Goal: Task Accomplishment & Management: Use online tool/utility

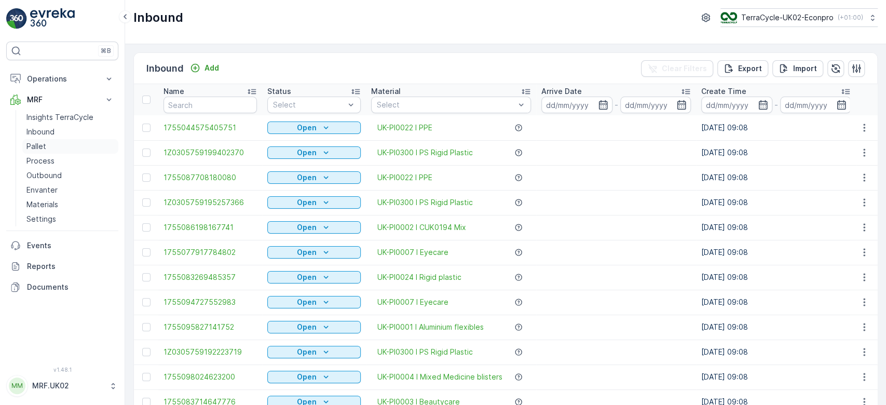
click at [68, 145] on link "Pallet" at bounding box center [70, 146] width 96 height 15
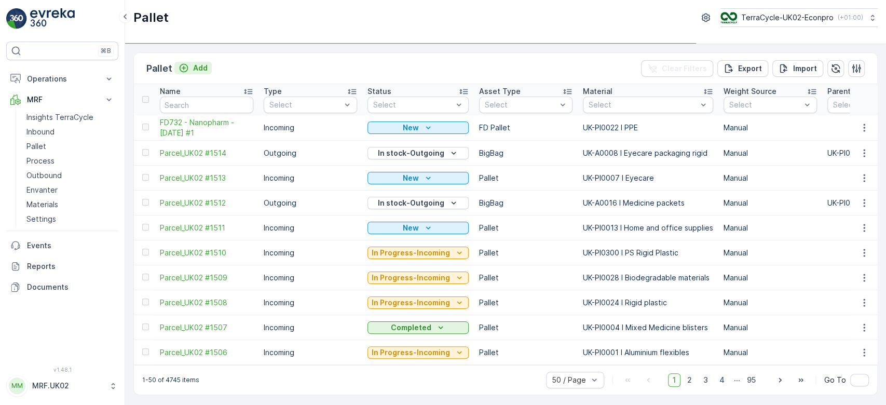
click at [201, 66] on p "Add" at bounding box center [200, 68] width 15 height 10
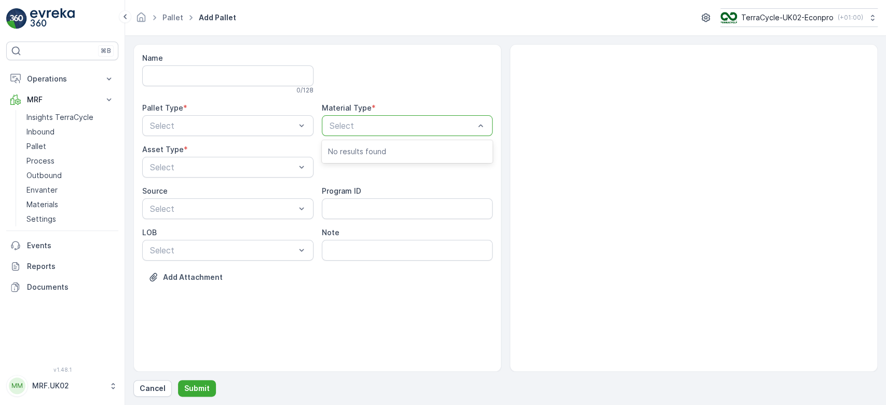
click at [345, 124] on div at bounding box center [402, 125] width 147 height 9
type input "pp"
click at [345, 124] on div at bounding box center [402, 125] width 147 height 9
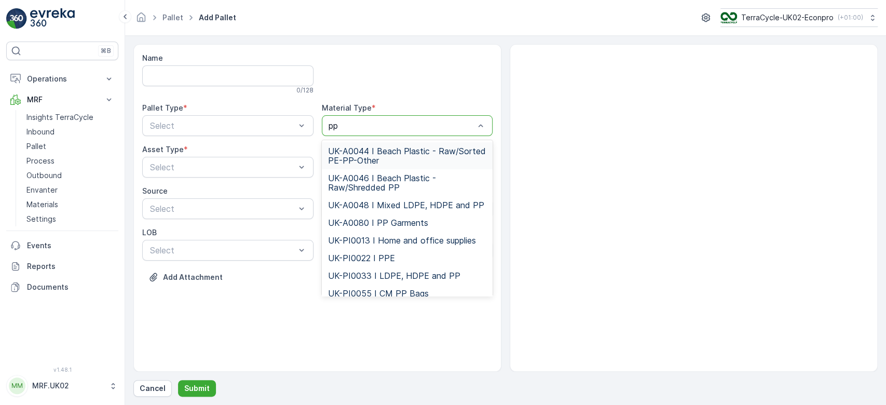
type input "pp g"
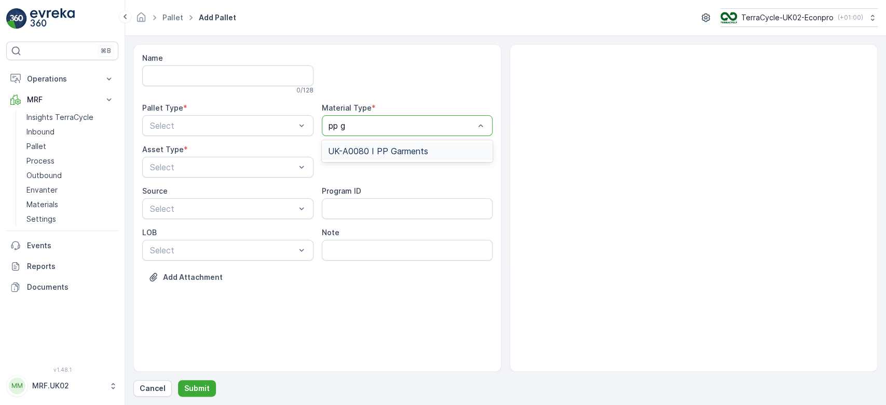
click at [402, 147] on span "UK-A0080 I PP Garments" at bounding box center [378, 150] width 100 height 9
click at [298, 119] on div at bounding box center [301, 126] width 10 height 20
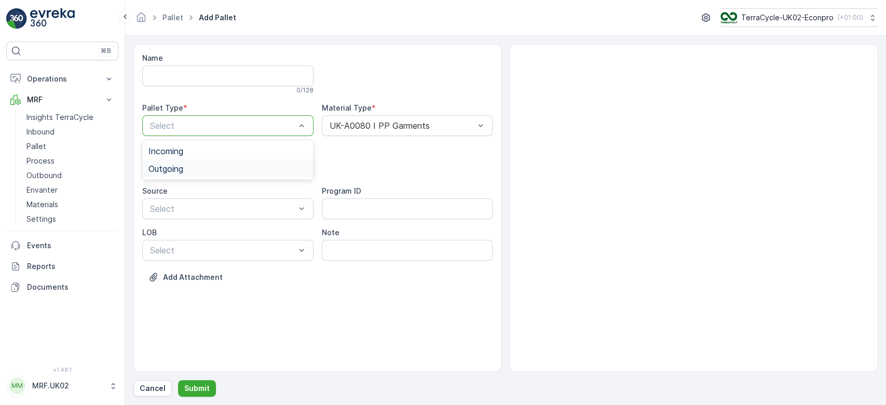
click at [233, 163] on div "Outgoing" at bounding box center [227, 169] width 171 height 18
click at [233, 163] on div at bounding box center [222, 167] width 147 height 9
click at [199, 222] on div "Bale" at bounding box center [227, 228] width 171 height 18
click at [200, 390] on p "Submit" at bounding box center [196, 388] width 25 height 10
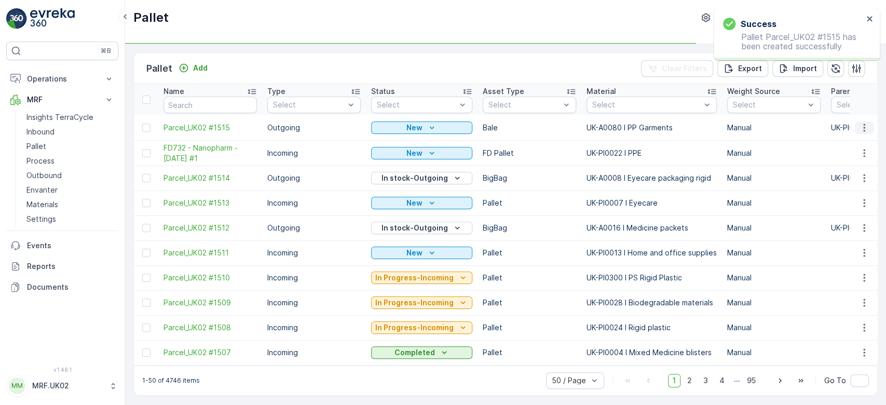
click at [867, 128] on icon "button" at bounding box center [864, 128] width 10 height 10
click at [850, 195] on div "Print QR" at bounding box center [852, 201] width 69 height 15
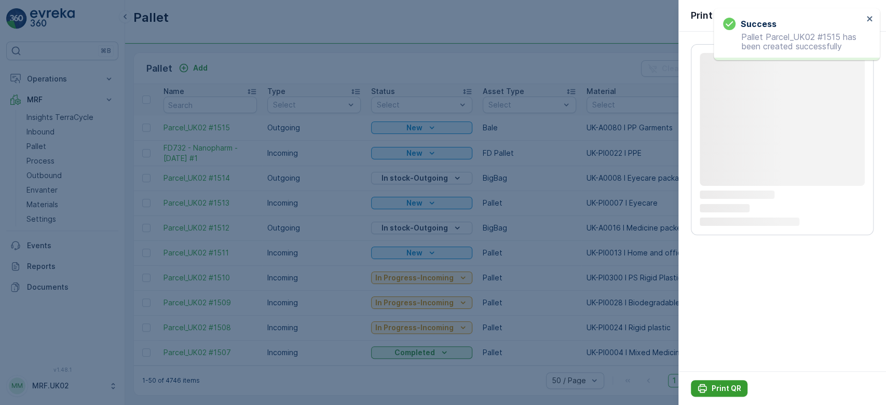
click at [712, 387] on p "Print QR" at bounding box center [727, 388] width 30 height 10
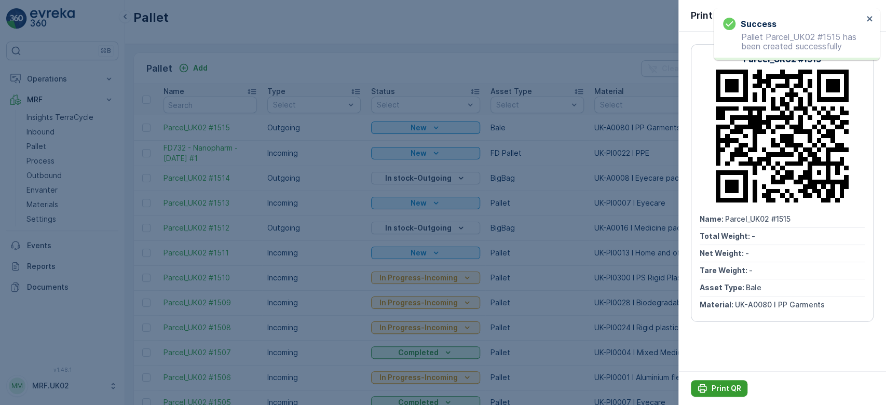
click at [712, 387] on p "Print QR" at bounding box center [727, 388] width 30 height 10
click at [53, 132] on div at bounding box center [443, 202] width 886 height 405
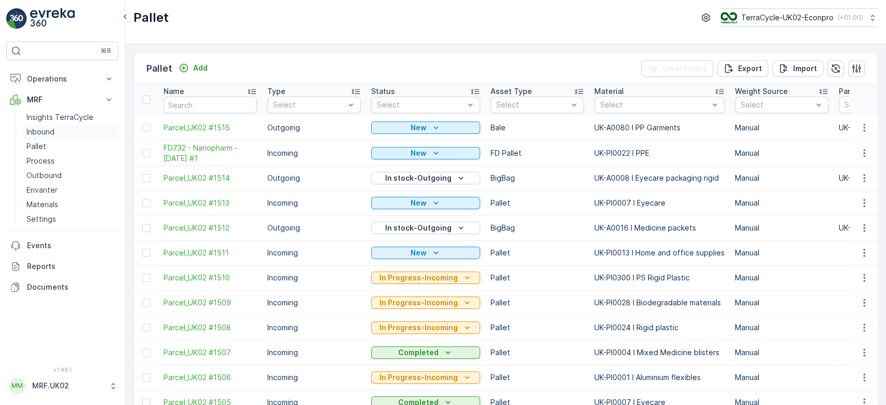
click at [53, 132] on p "Inbound" at bounding box center [40, 132] width 28 height 10
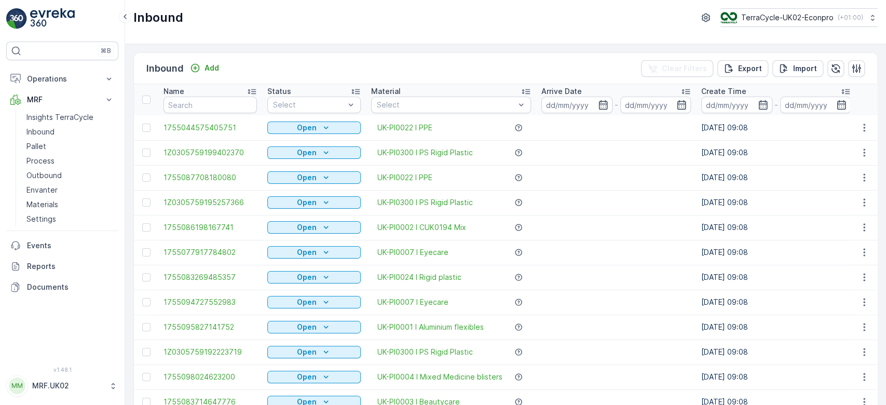
click at [178, 102] on input "text" at bounding box center [210, 105] width 93 height 17
click at [62, 127] on link "Inbound" at bounding box center [70, 132] width 96 height 15
click at [295, 106] on div at bounding box center [309, 105] width 74 height 8
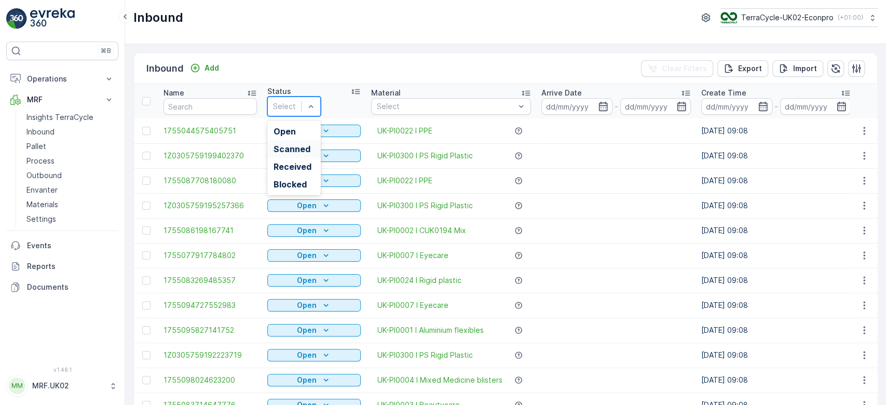
click at [309, 144] on div "Scanned" at bounding box center [294, 148] width 41 height 9
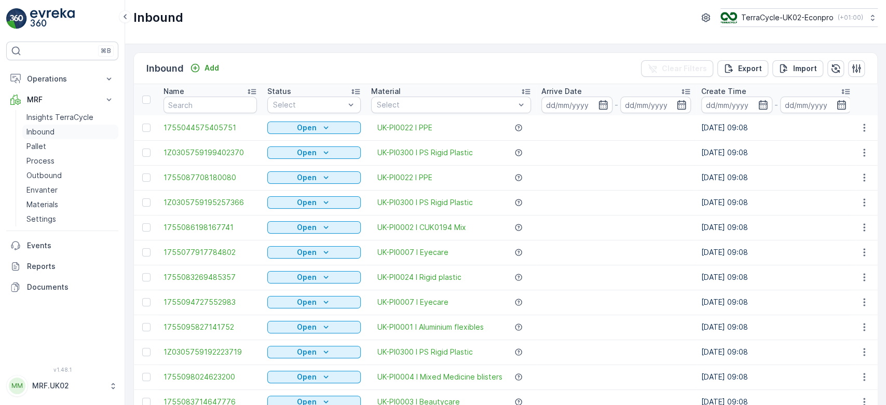
click at [69, 130] on link "Inbound" at bounding box center [70, 132] width 96 height 15
click at [199, 107] on input "text" at bounding box center [210, 105] width 93 height 17
click at [68, 126] on link "Inbound" at bounding box center [70, 132] width 96 height 15
